Goal: Task Accomplishment & Management: Use online tool/utility

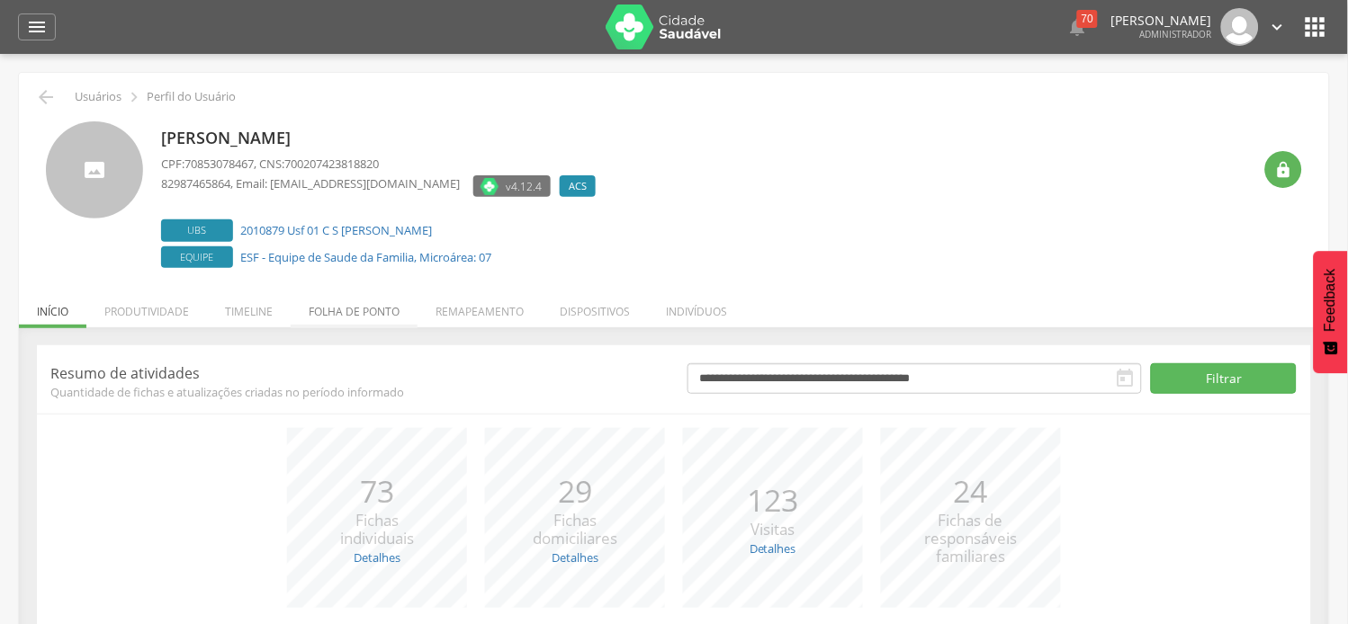
click at [354, 307] on li "Folha de ponto" at bounding box center [354, 307] width 127 height 42
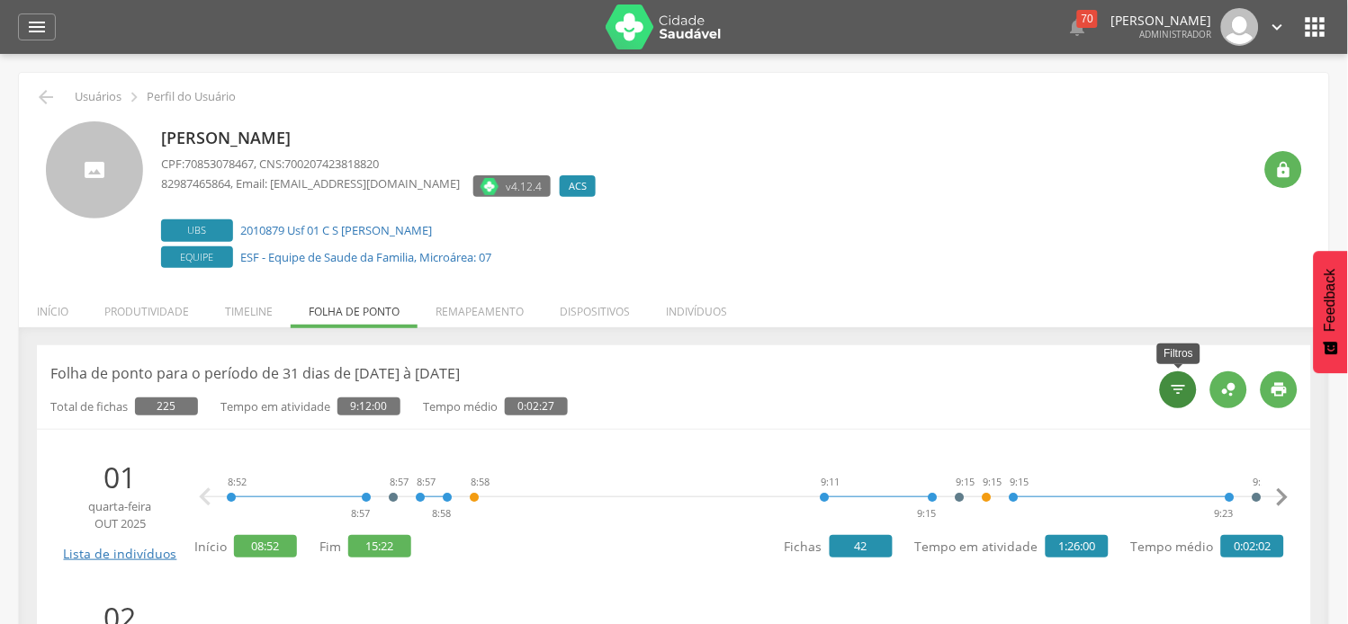
click at [1170, 387] on icon "" at bounding box center [1179, 390] width 18 height 18
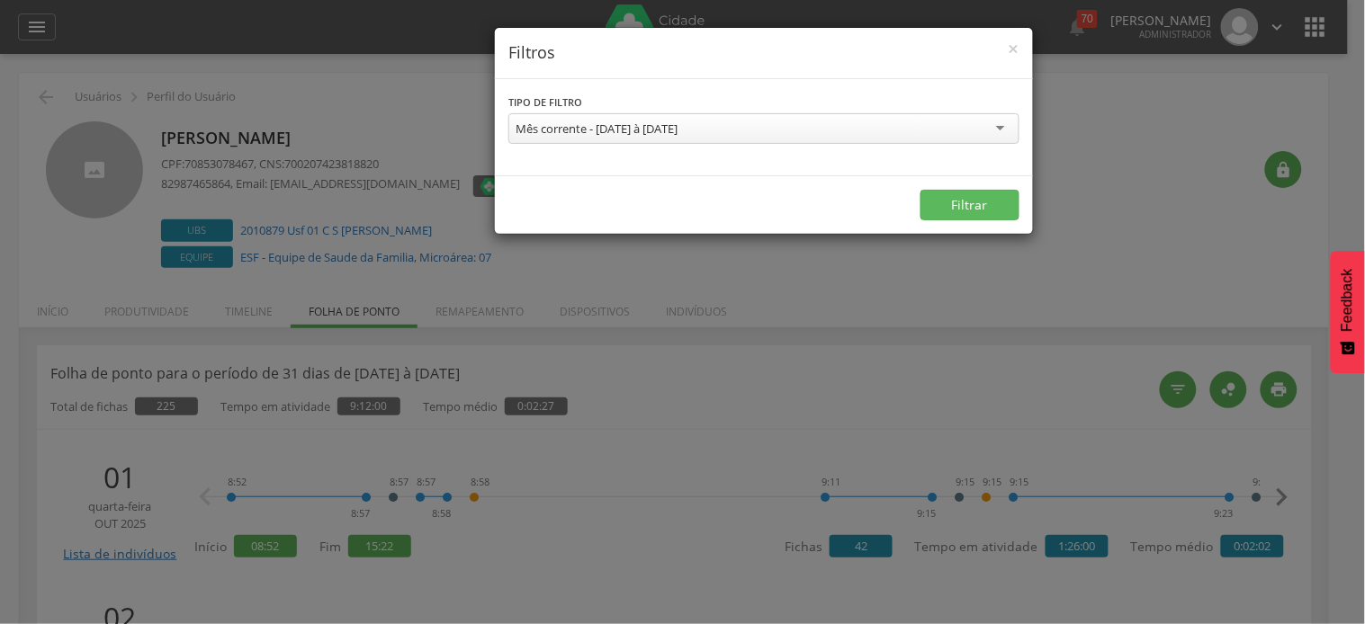
click at [619, 123] on div "Mês corrente - [DATE] à [DATE]" at bounding box center [597, 129] width 162 height 16
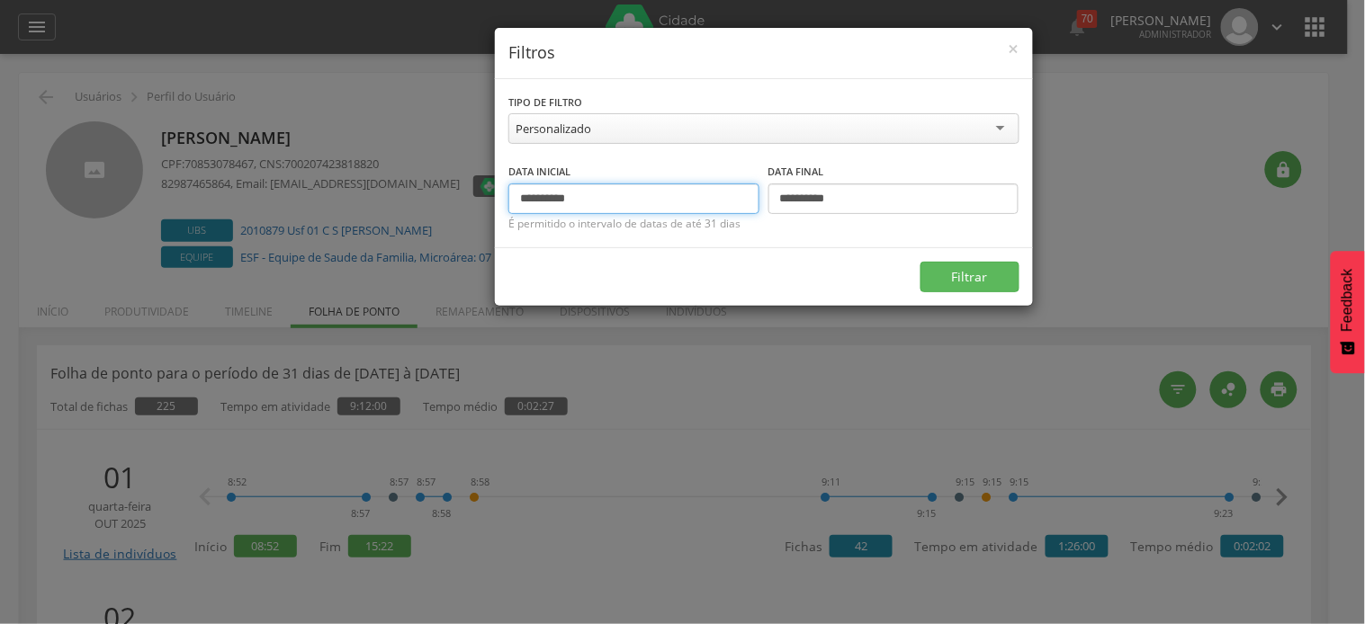
drag, startPoint x: 552, startPoint y: 193, endPoint x: 484, endPoint y: 209, distance: 70.1
click at [484, 209] on div "**********" at bounding box center [682, 312] width 1365 height 624
click at [921, 262] on button "Filtrar" at bounding box center [970, 277] width 99 height 31
click at [527, 195] on input "**********" at bounding box center [633, 199] width 251 height 31
type input "**********"
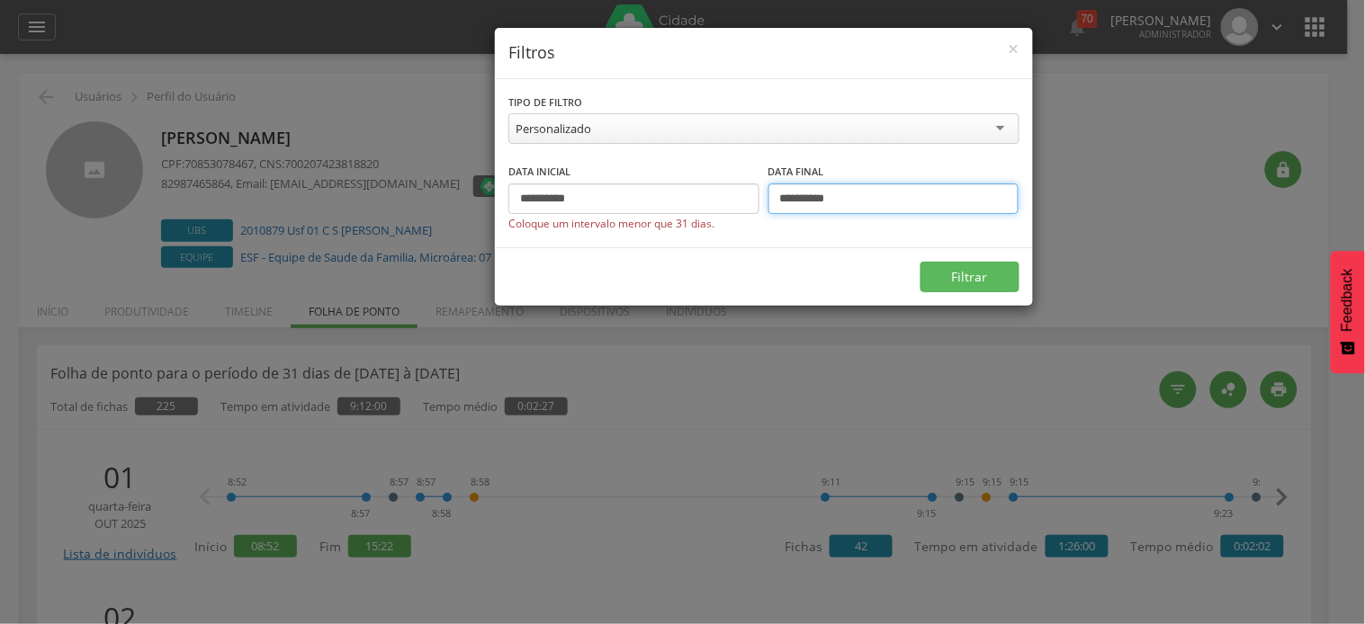
drag, startPoint x: 792, startPoint y: 193, endPoint x: 783, endPoint y: 199, distance: 11.0
click at [781, 199] on input "**********" at bounding box center [893, 199] width 251 height 31
type input "**********"
click at [921, 262] on button "Filtrar" at bounding box center [970, 277] width 99 height 31
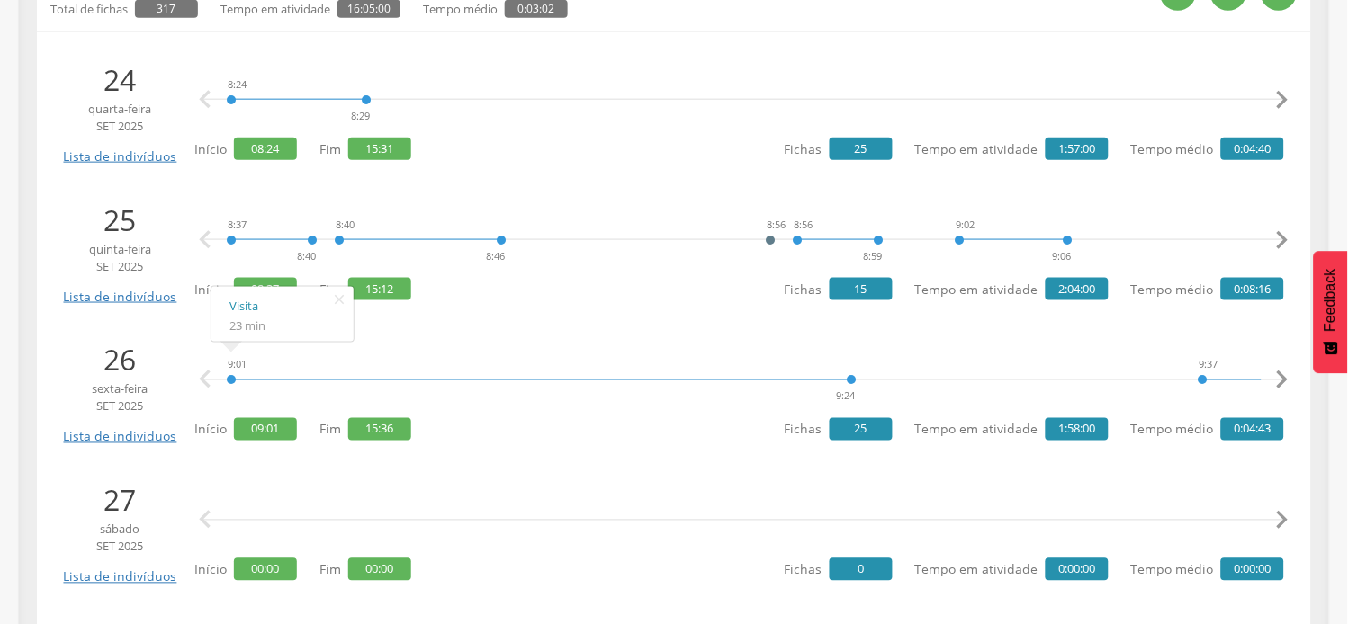
scroll to position [400, 0]
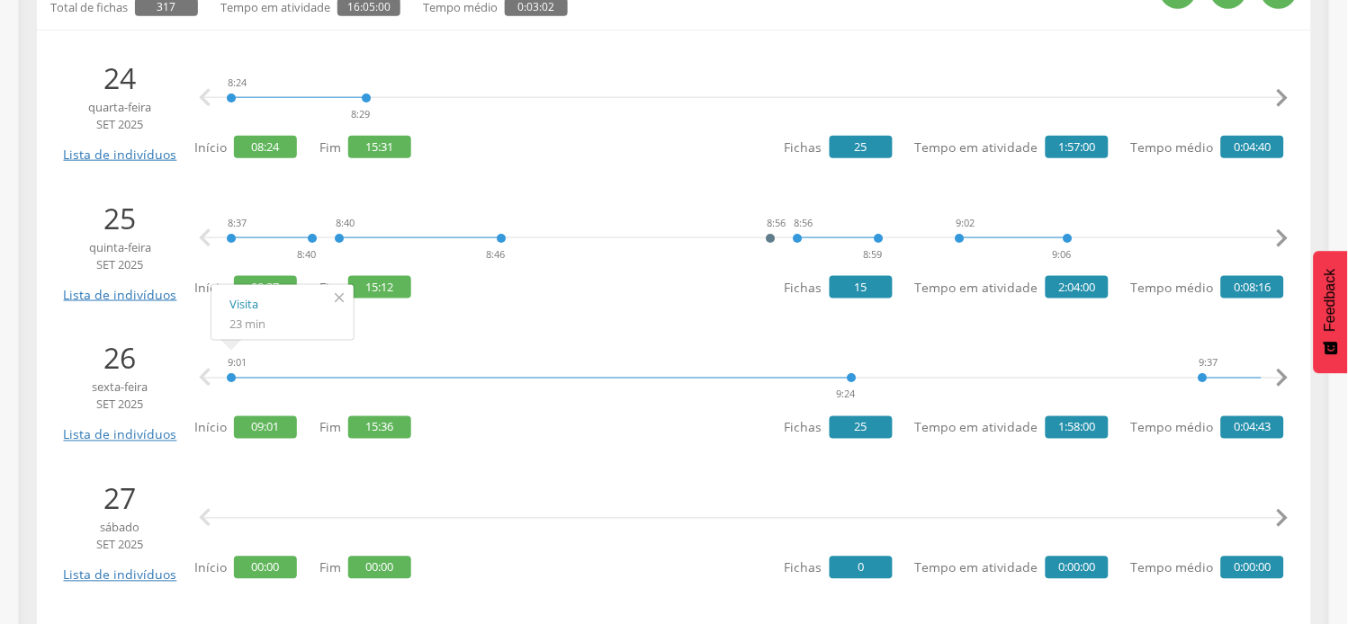
click at [345, 292] on icon "" at bounding box center [339, 297] width 29 height 25
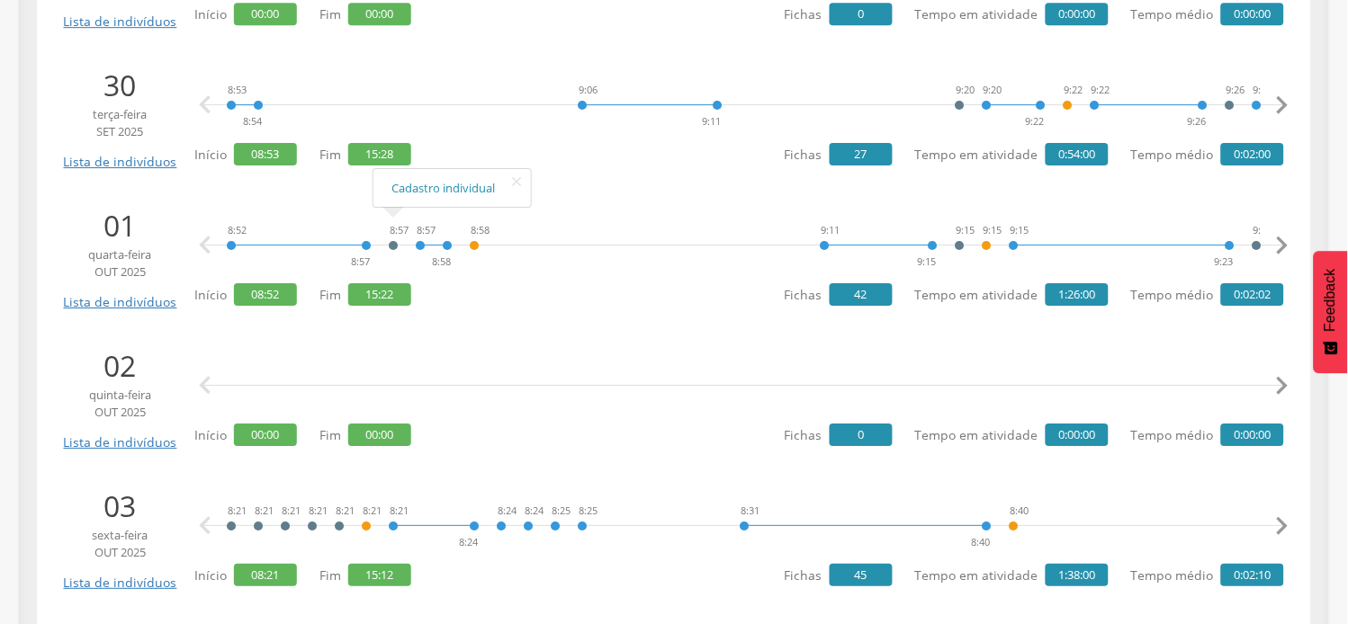
scroll to position [1199, 0]
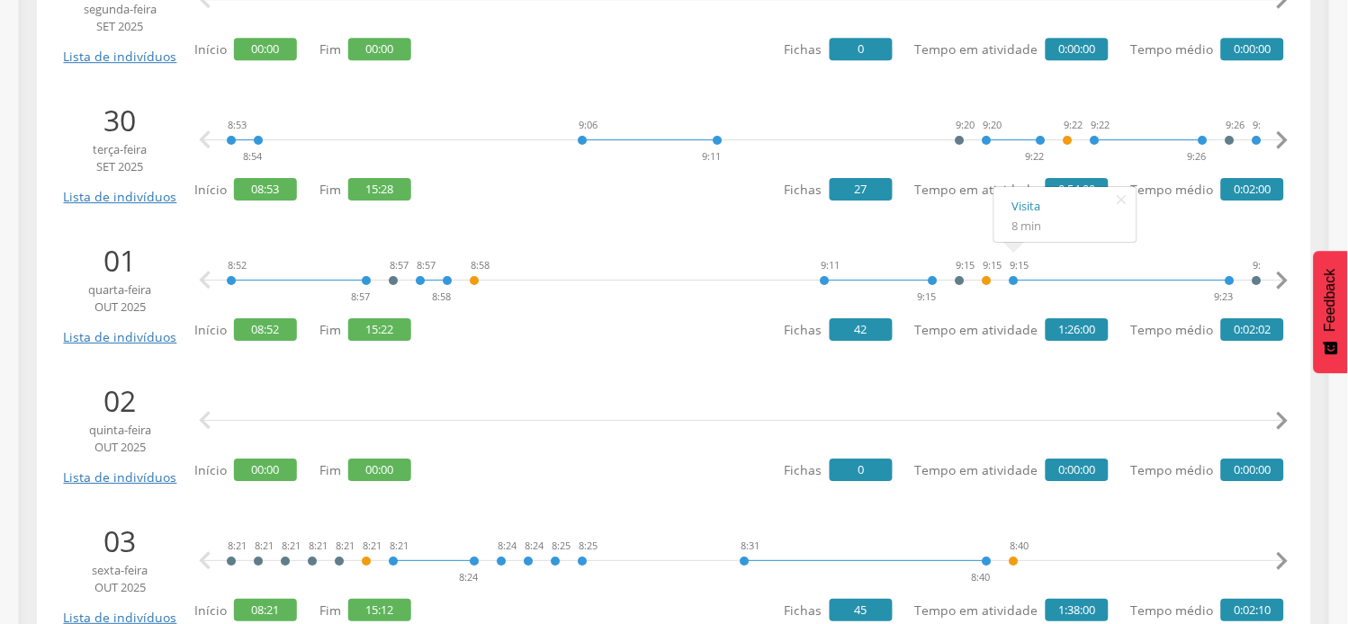
click at [1288, 277] on icon "" at bounding box center [1282, 281] width 36 height 36
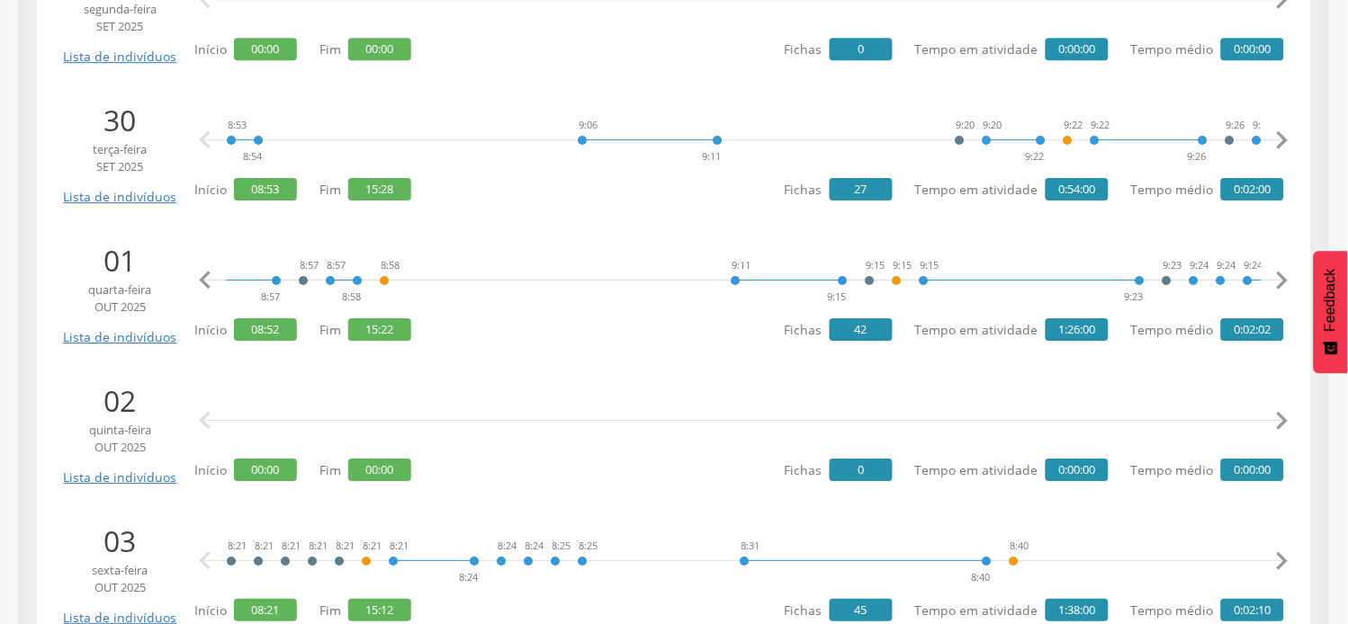
click at [1288, 277] on icon "" at bounding box center [1282, 281] width 36 height 36
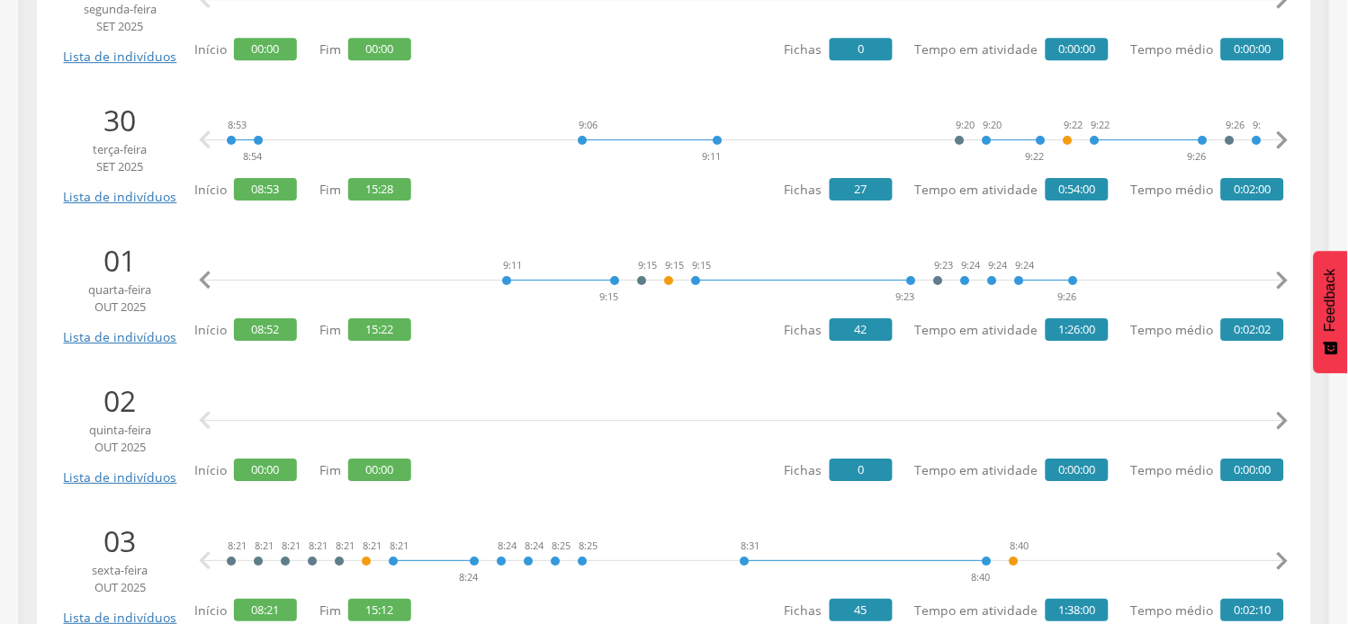
click at [1288, 277] on icon "" at bounding box center [1282, 281] width 36 height 36
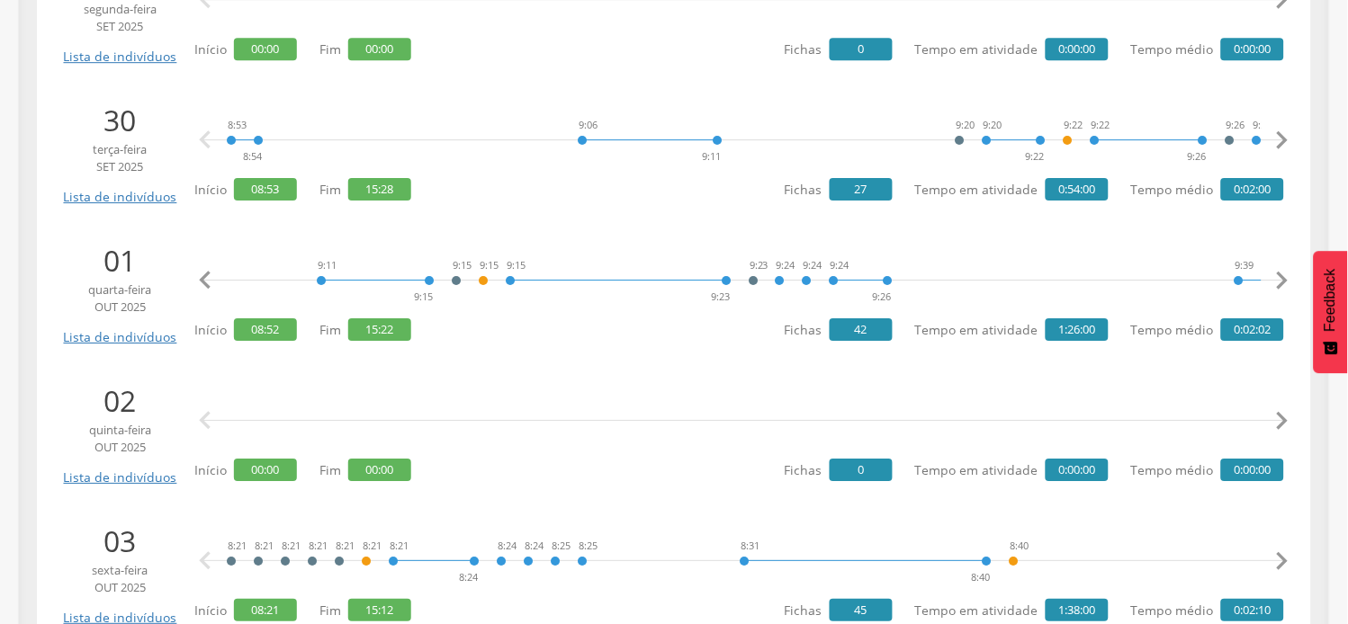
click at [1288, 277] on icon "" at bounding box center [1282, 281] width 36 height 36
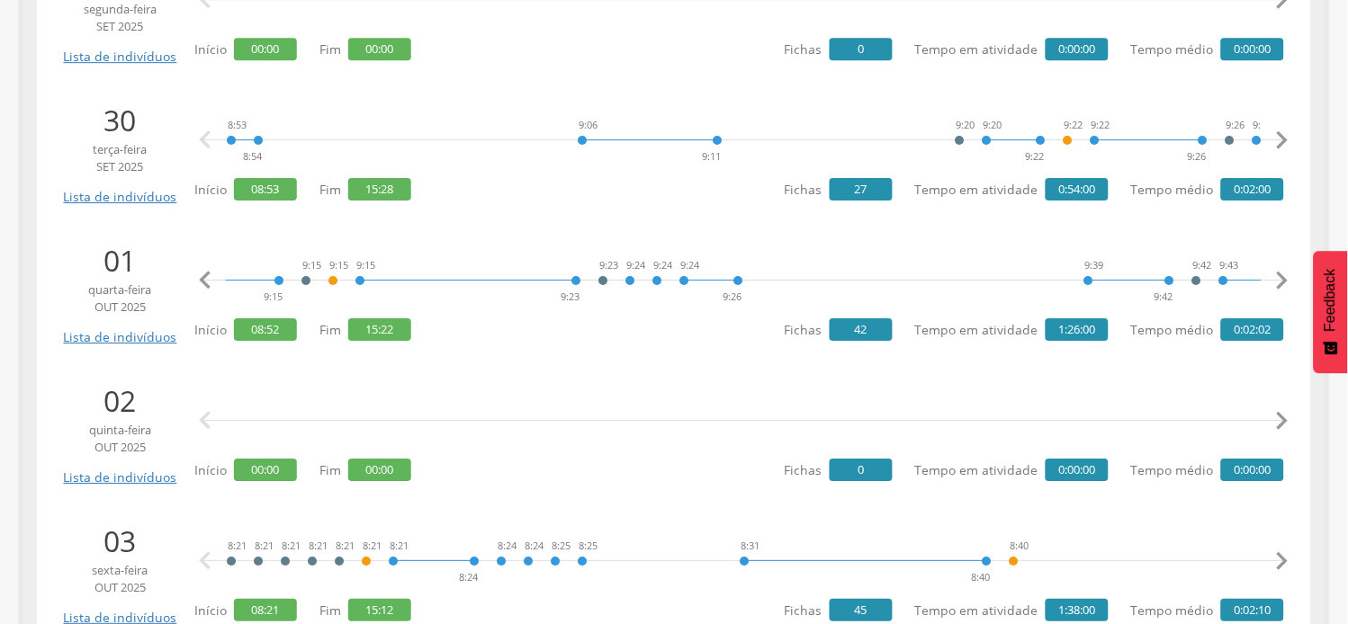
click at [1289, 276] on icon "" at bounding box center [1282, 281] width 36 height 36
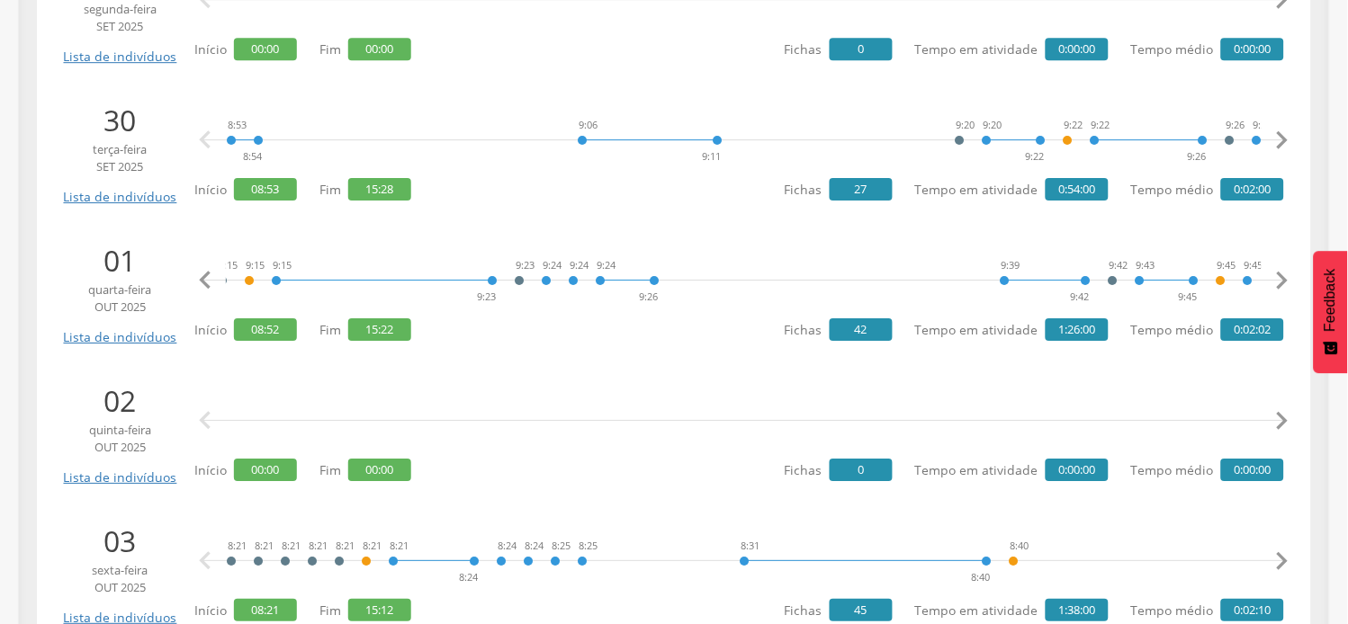
click at [1289, 276] on icon "" at bounding box center [1282, 281] width 36 height 36
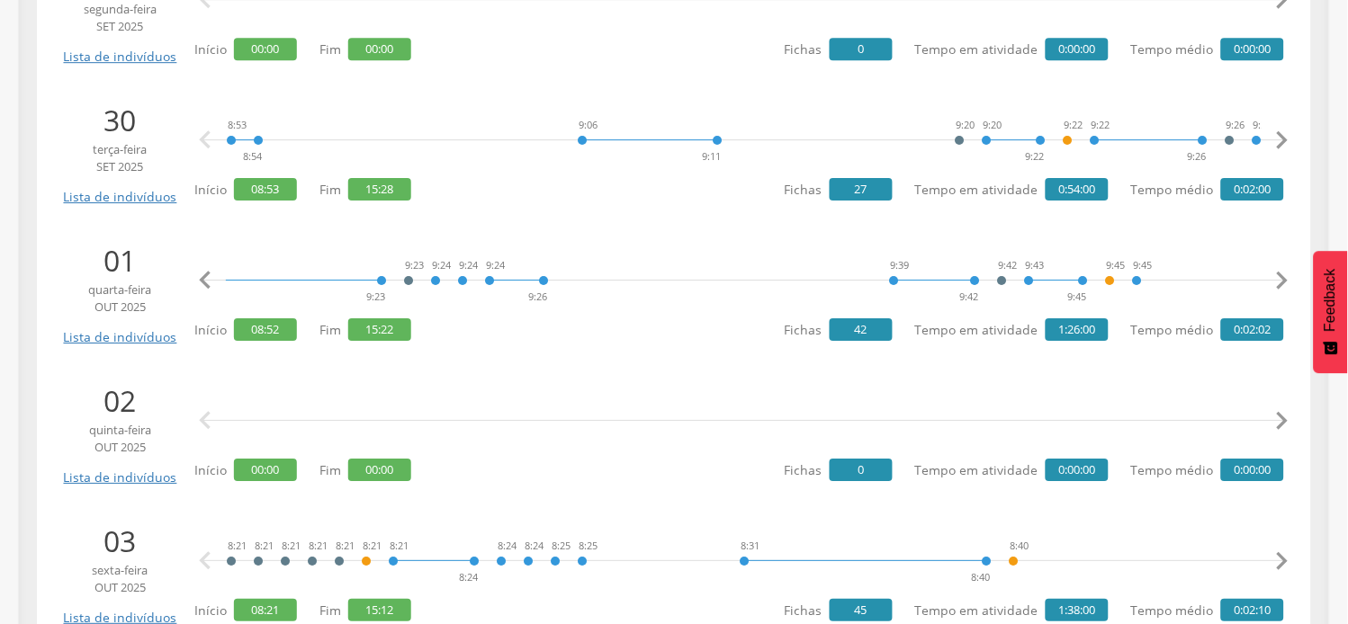
click at [1289, 276] on icon "" at bounding box center [1282, 281] width 36 height 36
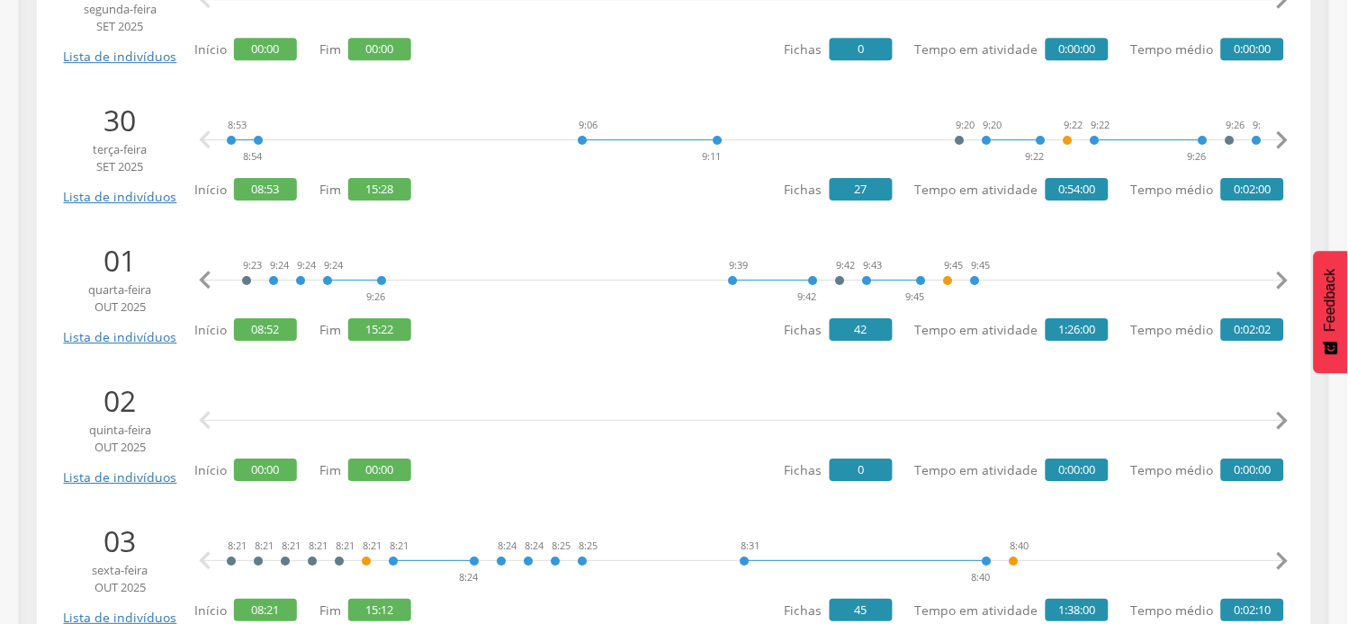
click at [1289, 276] on icon "" at bounding box center [1282, 281] width 36 height 36
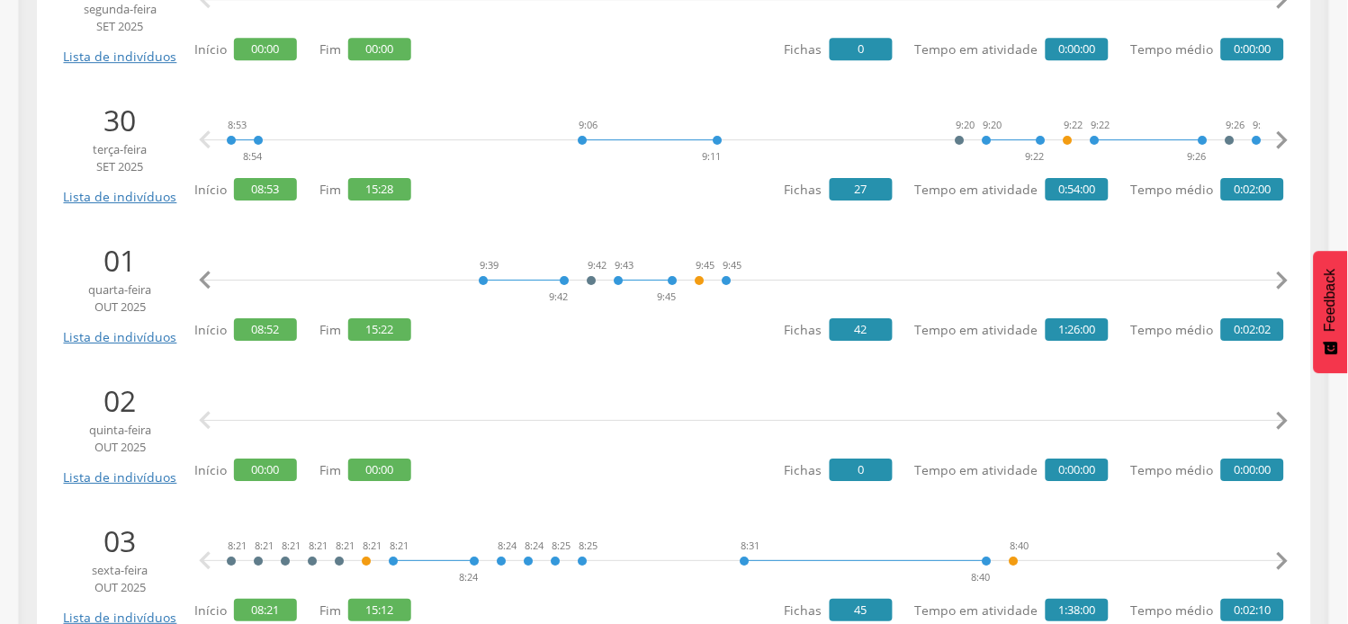
click at [1289, 276] on icon "" at bounding box center [1282, 281] width 36 height 36
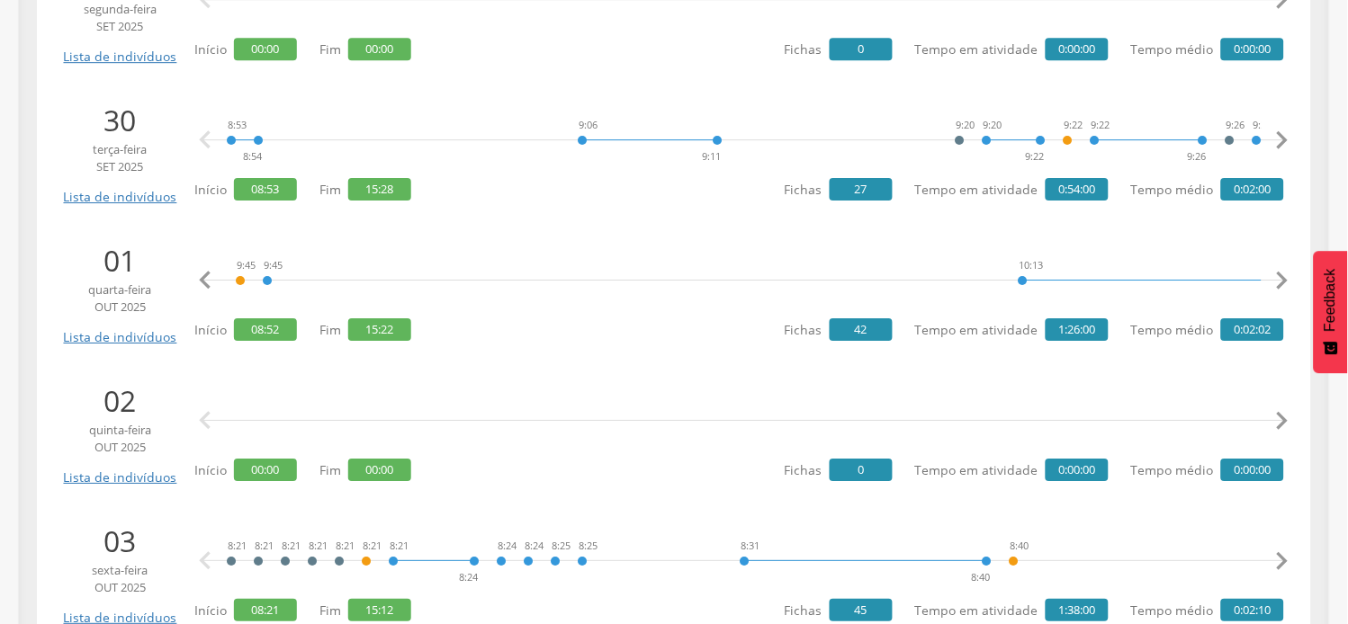
click at [1289, 276] on icon "" at bounding box center [1282, 281] width 36 height 36
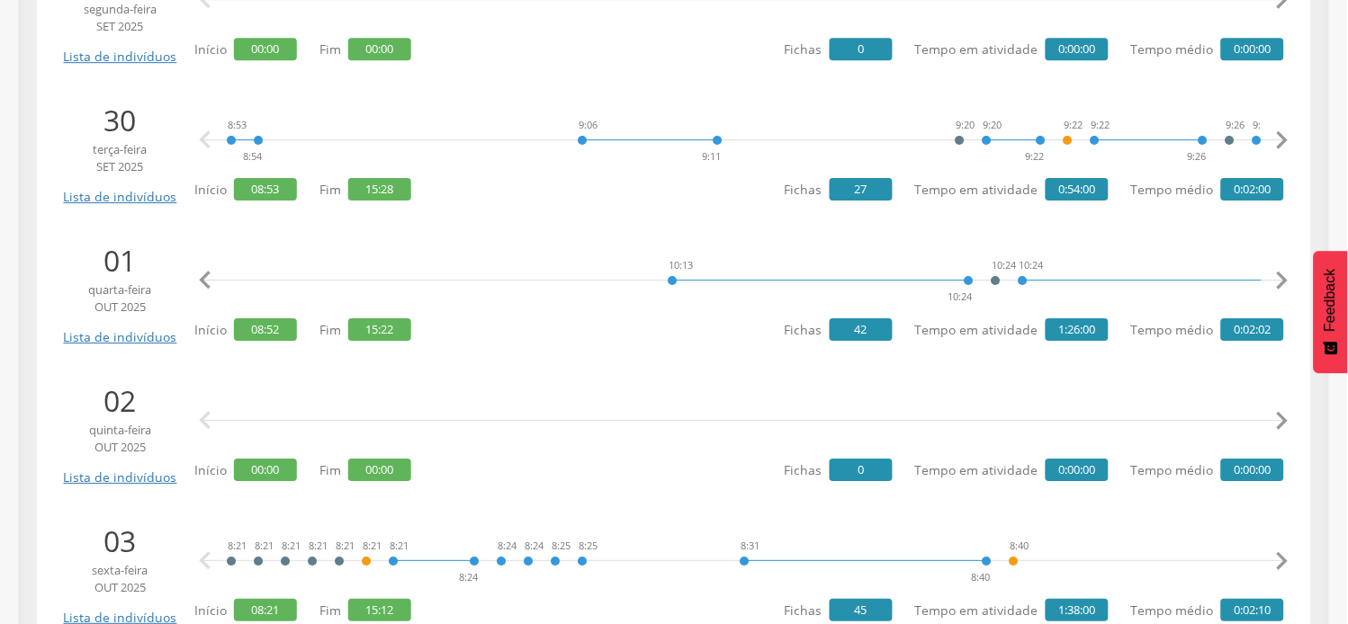
click at [1289, 276] on icon "" at bounding box center [1282, 281] width 36 height 36
click at [1290, 275] on icon "" at bounding box center [1282, 281] width 36 height 36
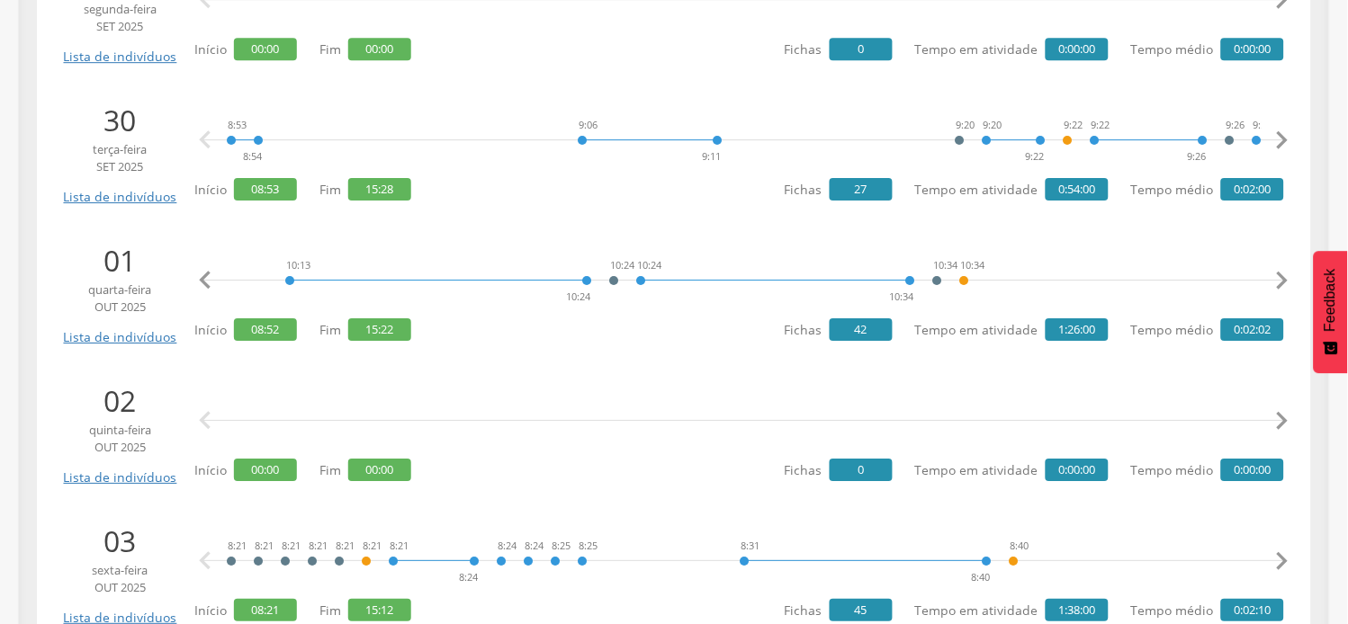
click at [1290, 275] on icon "" at bounding box center [1282, 281] width 36 height 36
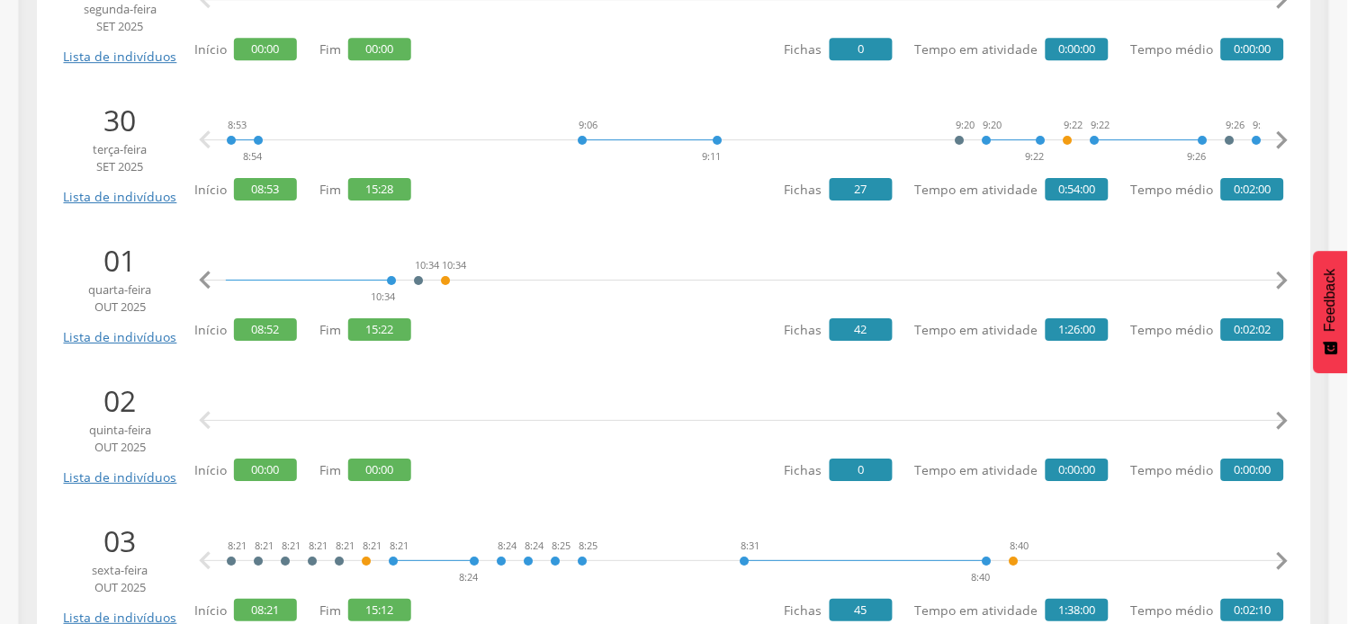
click at [1290, 275] on icon "" at bounding box center [1282, 281] width 36 height 36
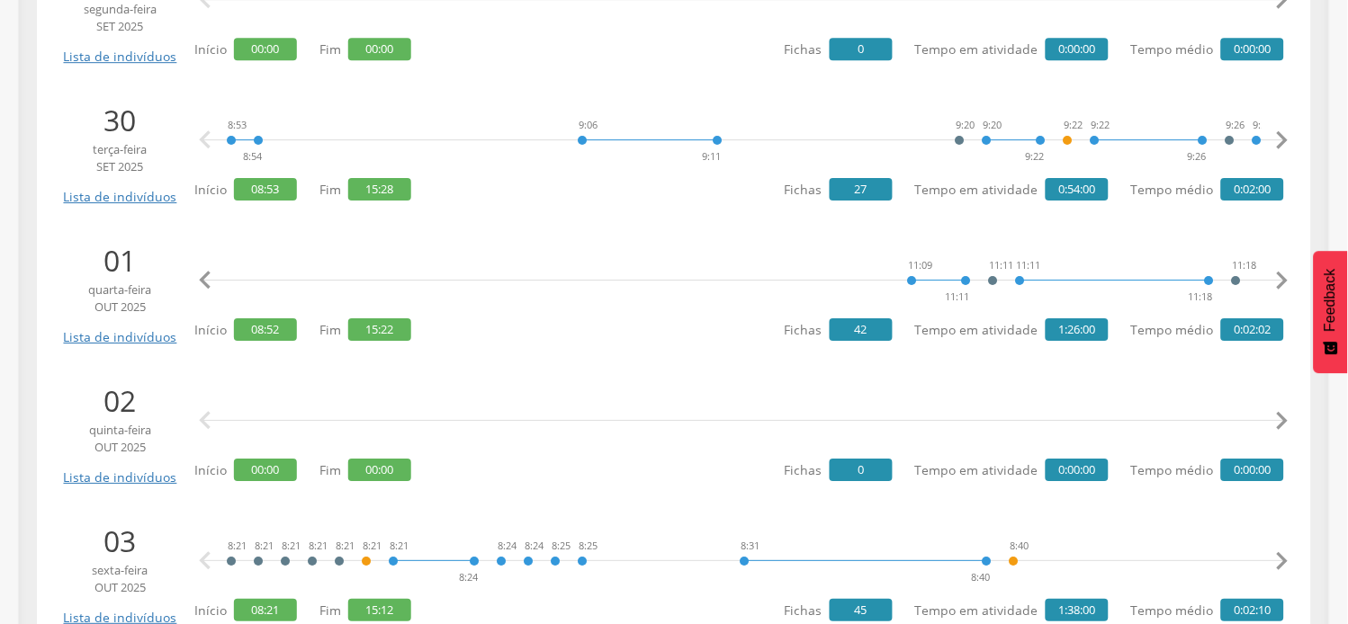
click at [1290, 274] on icon "" at bounding box center [1282, 281] width 36 height 36
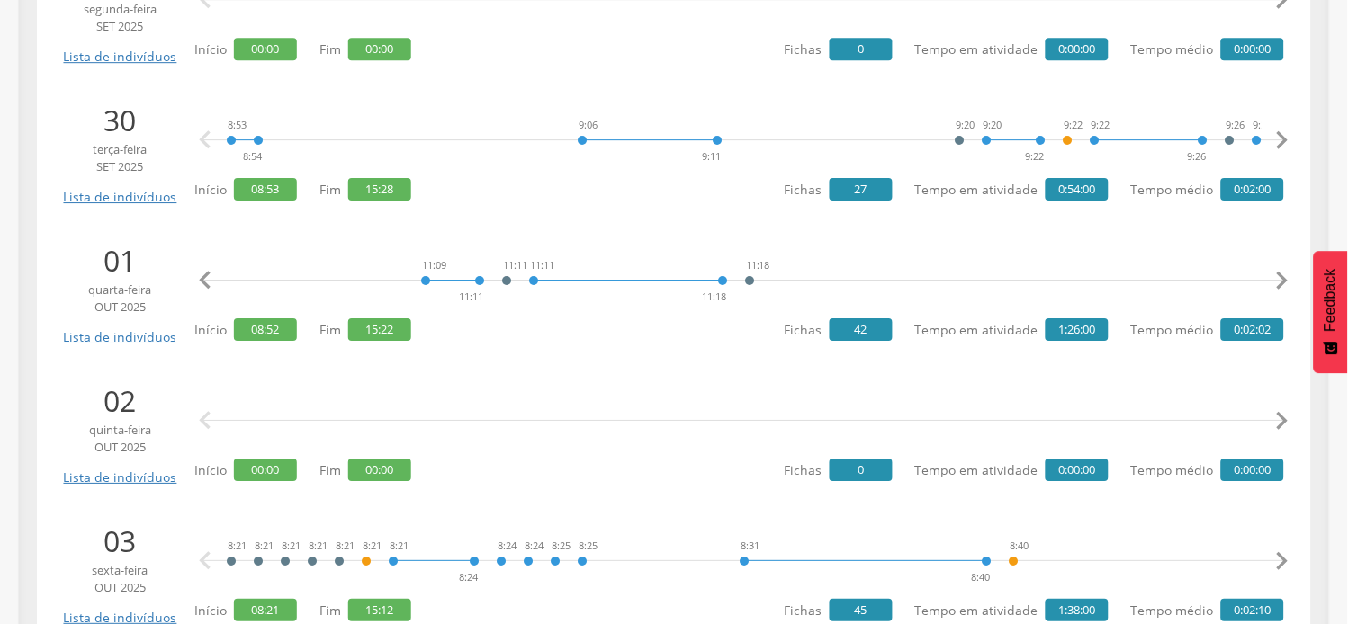
click at [1290, 274] on icon "" at bounding box center [1282, 281] width 36 height 36
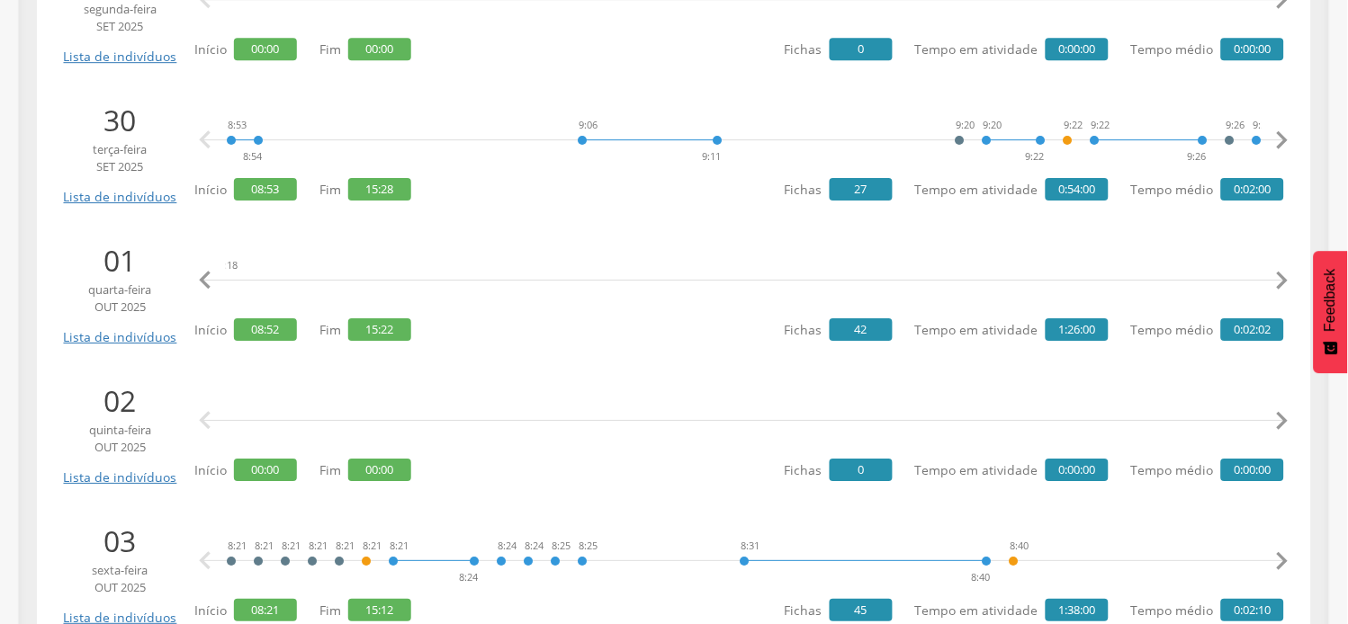
click at [1290, 274] on icon "" at bounding box center [1282, 281] width 36 height 36
click at [1290, 273] on icon "" at bounding box center [1282, 281] width 36 height 36
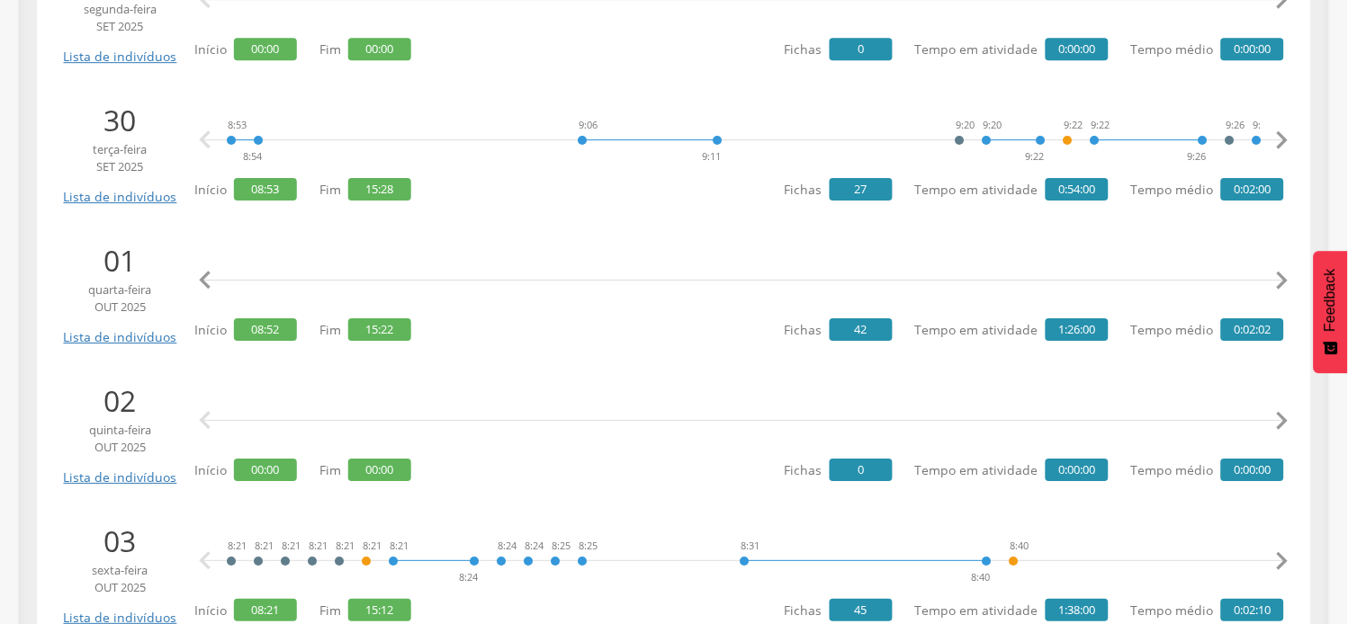
click at [1290, 273] on icon "" at bounding box center [1282, 281] width 36 height 36
click at [1290, 272] on icon "" at bounding box center [1282, 281] width 36 height 36
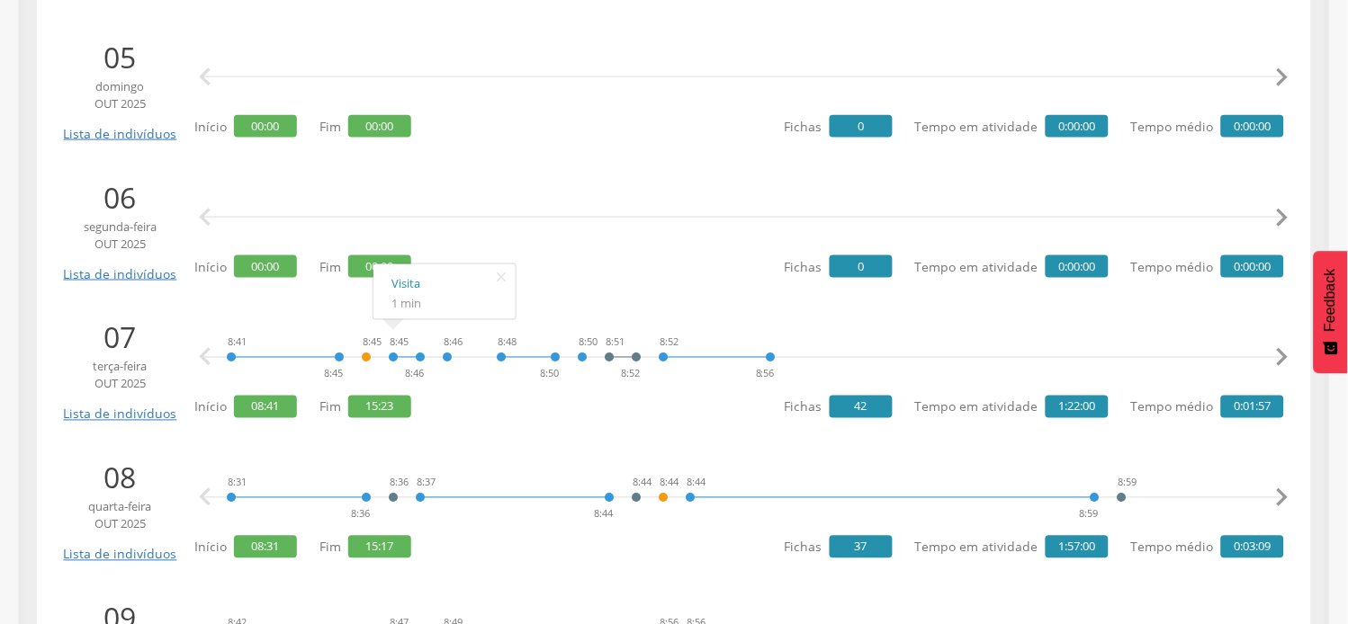
scroll to position [1999, 0]
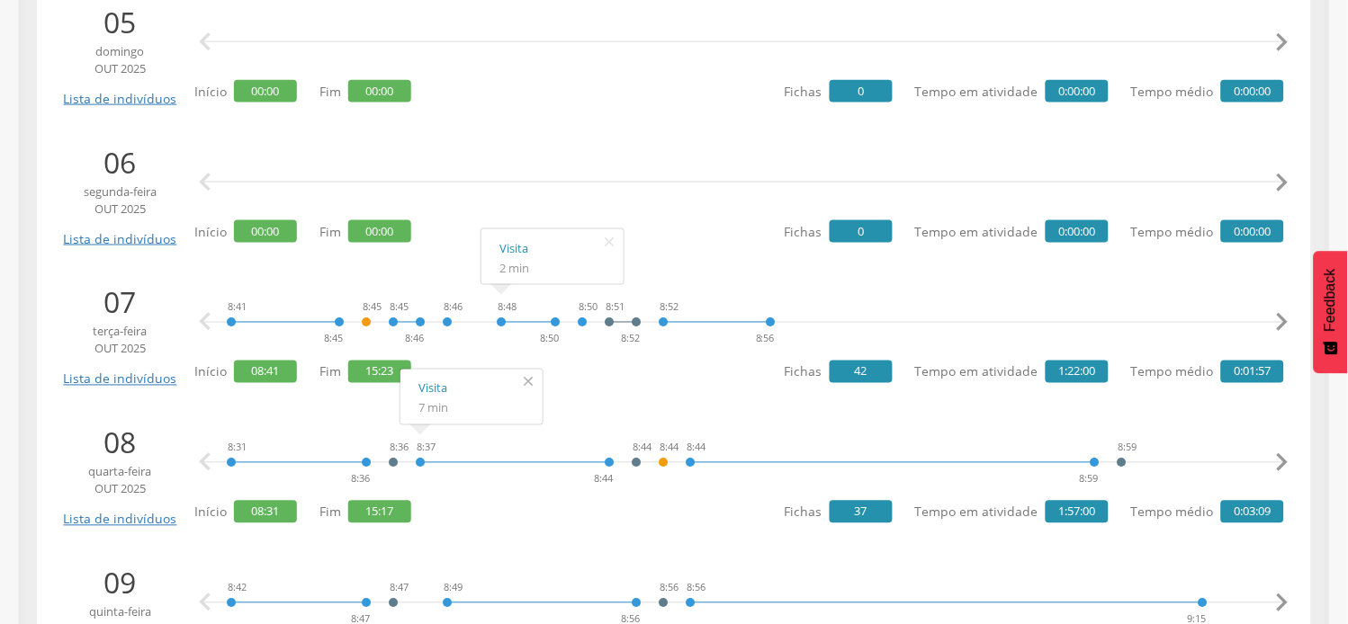
click at [519, 374] on icon "" at bounding box center [528, 382] width 29 height 25
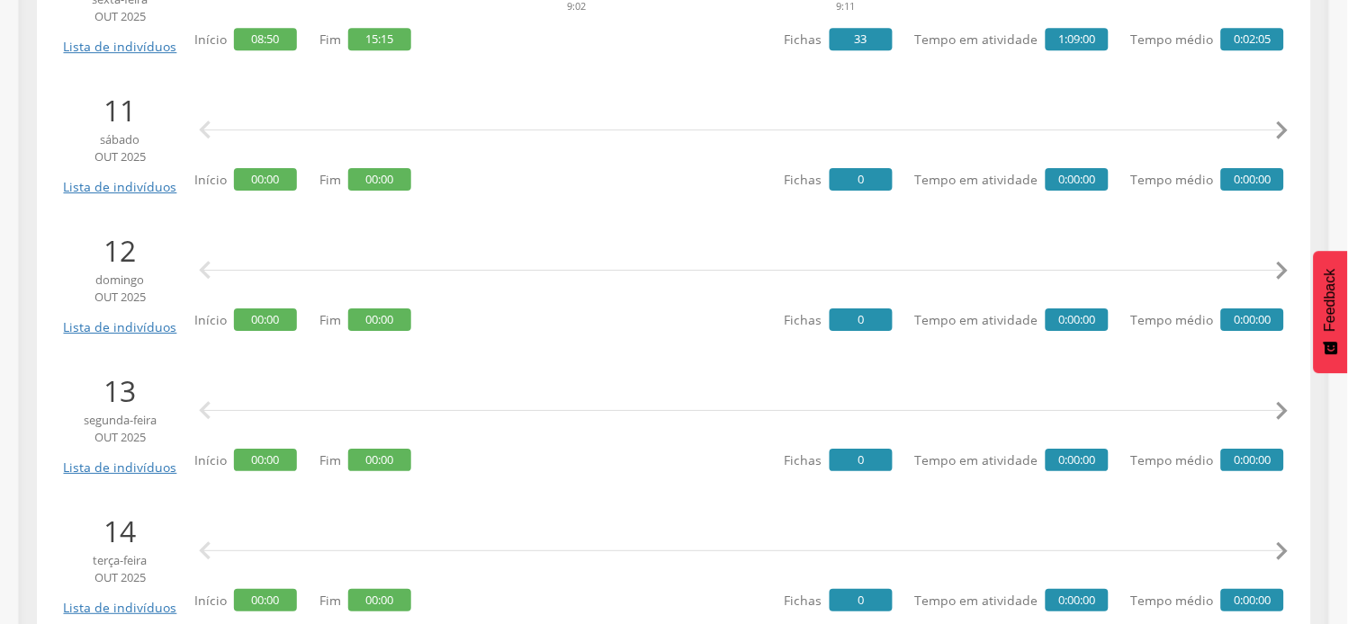
scroll to position [2803, 0]
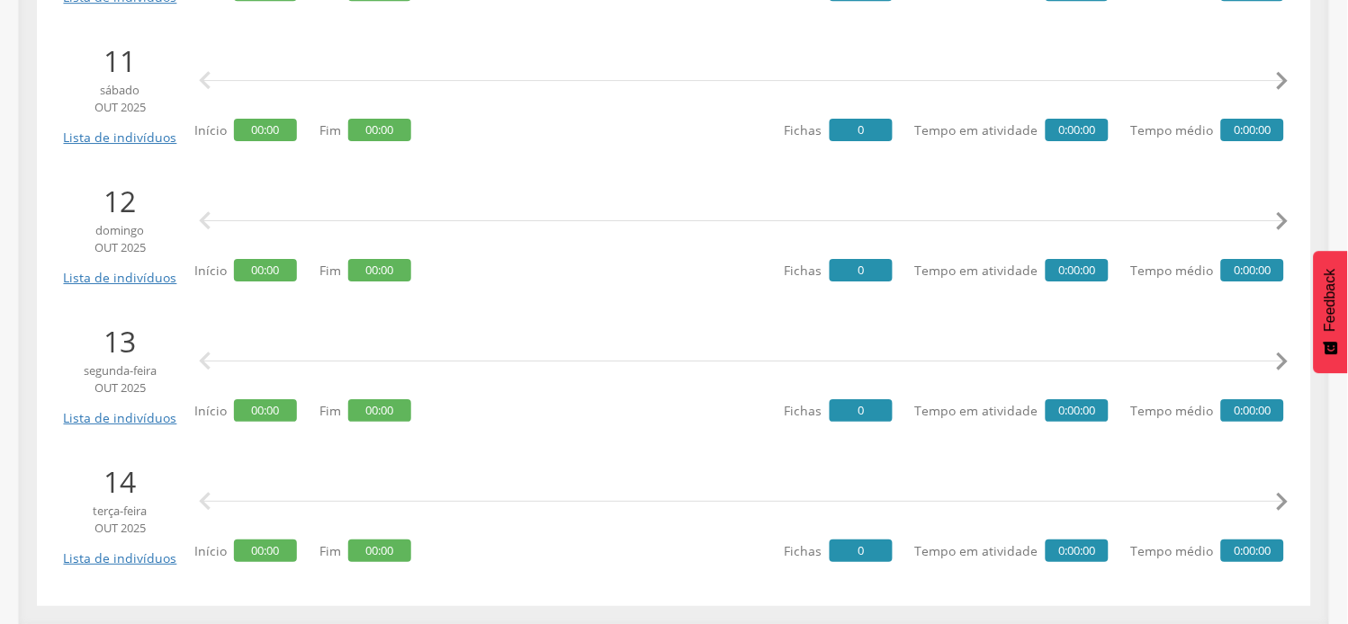
click at [532, 347] on div " " at bounding box center [743, 362] width 1081 height 54
